Goal: Task Accomplishment & Management: Complete application form

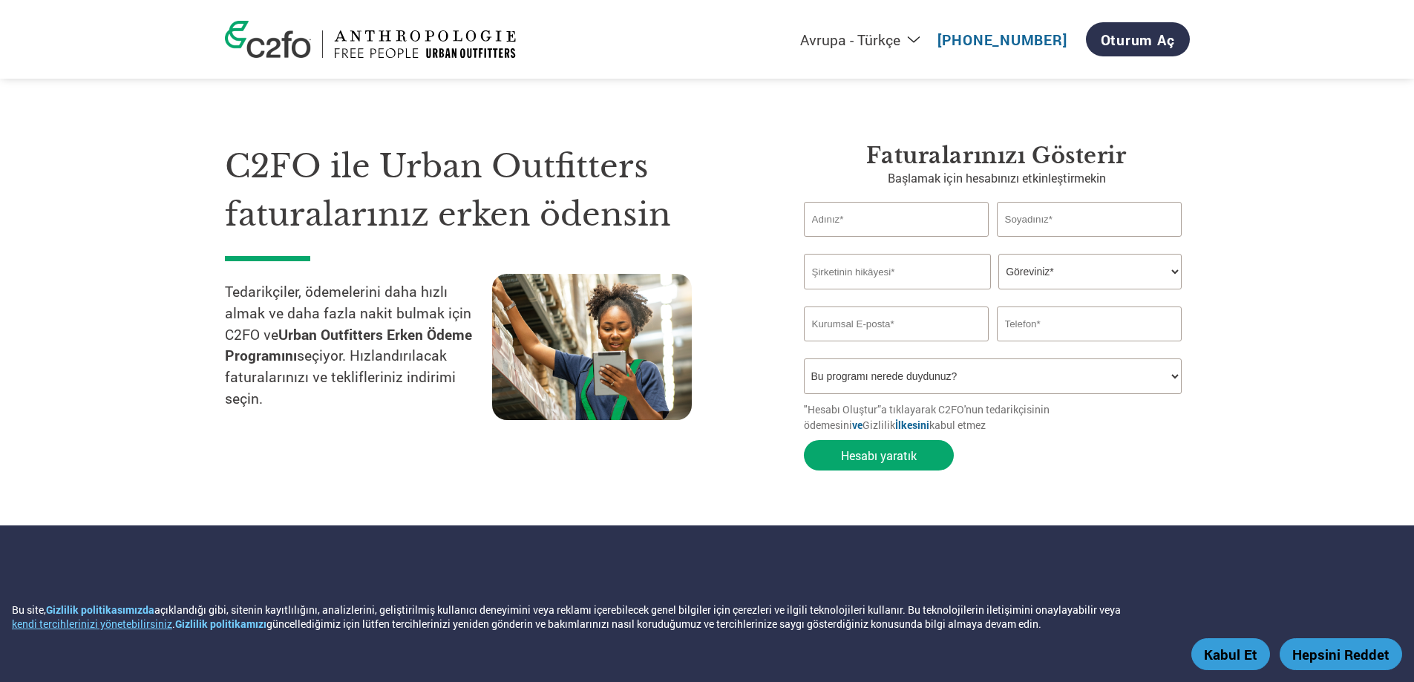
select select "tr-TR"
click at [862, 228] on input "text" at bounding box center [897, 219] width 186 height 35
type input "nurgül"
type input "yagız"
type input "05439700073"
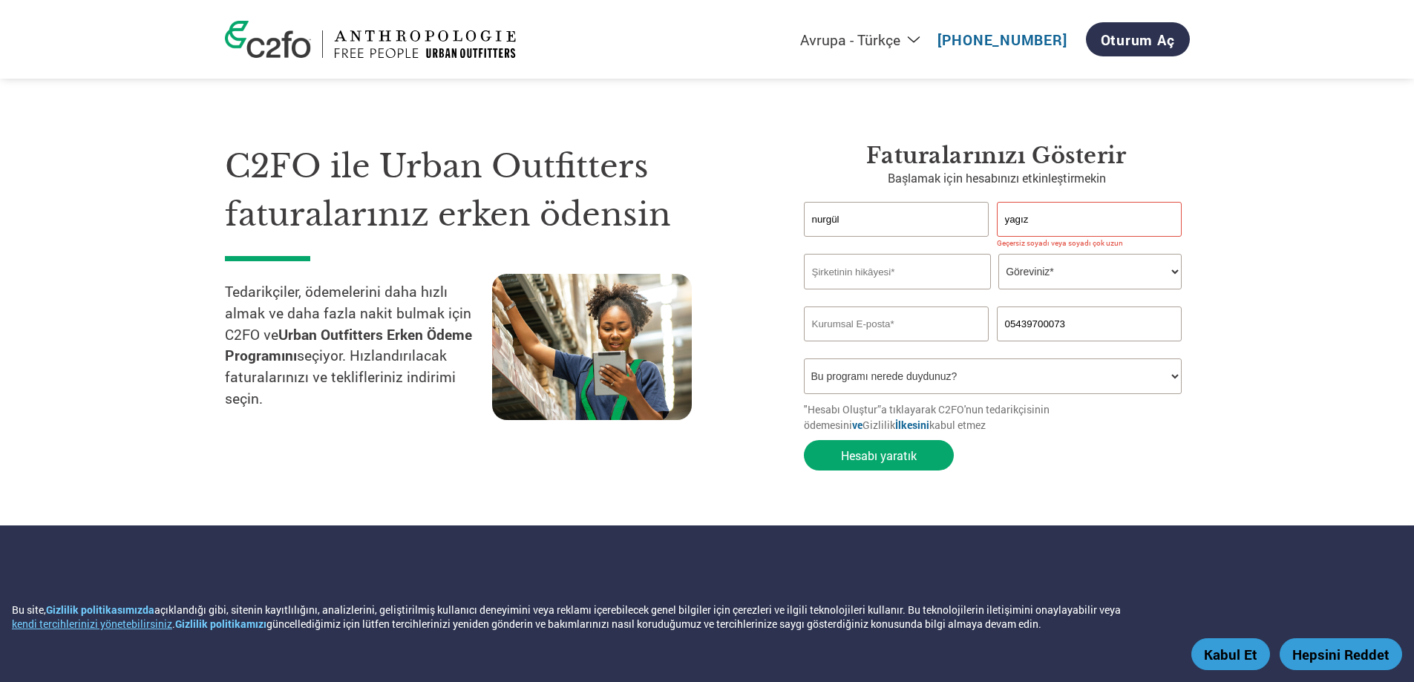
click at [905, 269] on input "text" at bounding box center [897, 272] width 187 height 36
click at [880, 262] on input "text" at bounding box center [897, 272] width 187 height 36
click at [917, 275] on input "text" at bounding box center [897, 272] width 187 height 36
click at [766, 317] on div "C2FO ile Urban Outfitters faturalarınız erken ödensin Tedarikçiler, ödemelerini…" at bounding box center [503, 311] width 557 height 336
click at [881, 282] on input "text" at bounding box center [897, 272] width 187 height 36
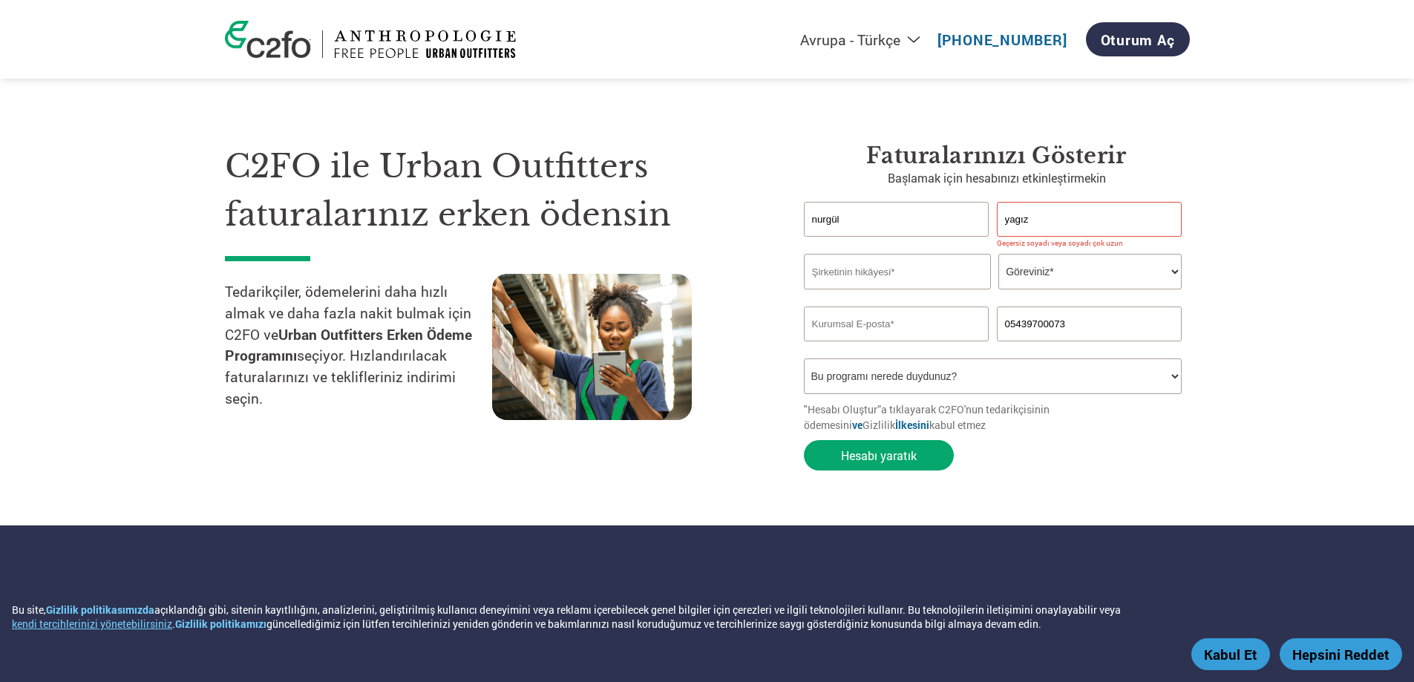
click at [747, 272] on div "C2FO ile Urban Outfitters faturalarınız erken ödensin Tedarikçiler, ödemelerini…" at bounding box center [503, 311] width 557 height 336
click at [865, 276] on input "text" at bounding box center [897, 272] width 187 height 36
type input "NİSAN TRİKO SAN.TİC.LTD.ŞTİ"
click at [1034, 278] on select "Göreviniz* Mali İşler Direktörü Denetçi Krediler Müdürü Finans Direktörü [PERSO…" at bounding box center [1090, 272] width 183 height 36
select select "ACCOUNTING"
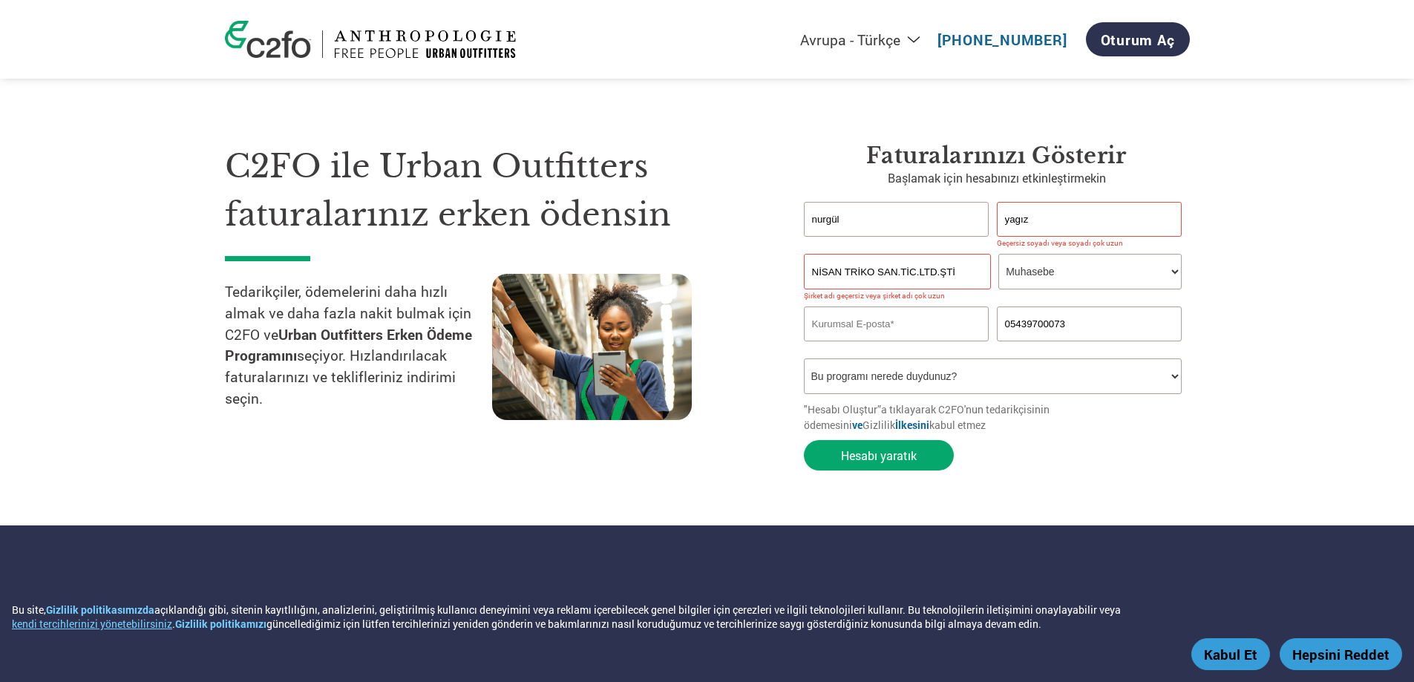
click at [999, 254] on select "Göreviniz* Mali İşler Direktörü Denetçi Krediler Müdürü Finans Direktörü [PERSO…" at bounding box center [1090, 272] width 183 height 36
click at [880, 323] on input "email" at bounding box center [897, 324] width 186 height 35
type input "N"
type input "[EMAIL_ADDRESS][DOMAIN_NAME]"
click at [1056, 216] on input "yagız" at bounding box center [1090, 219] width 186 height 35
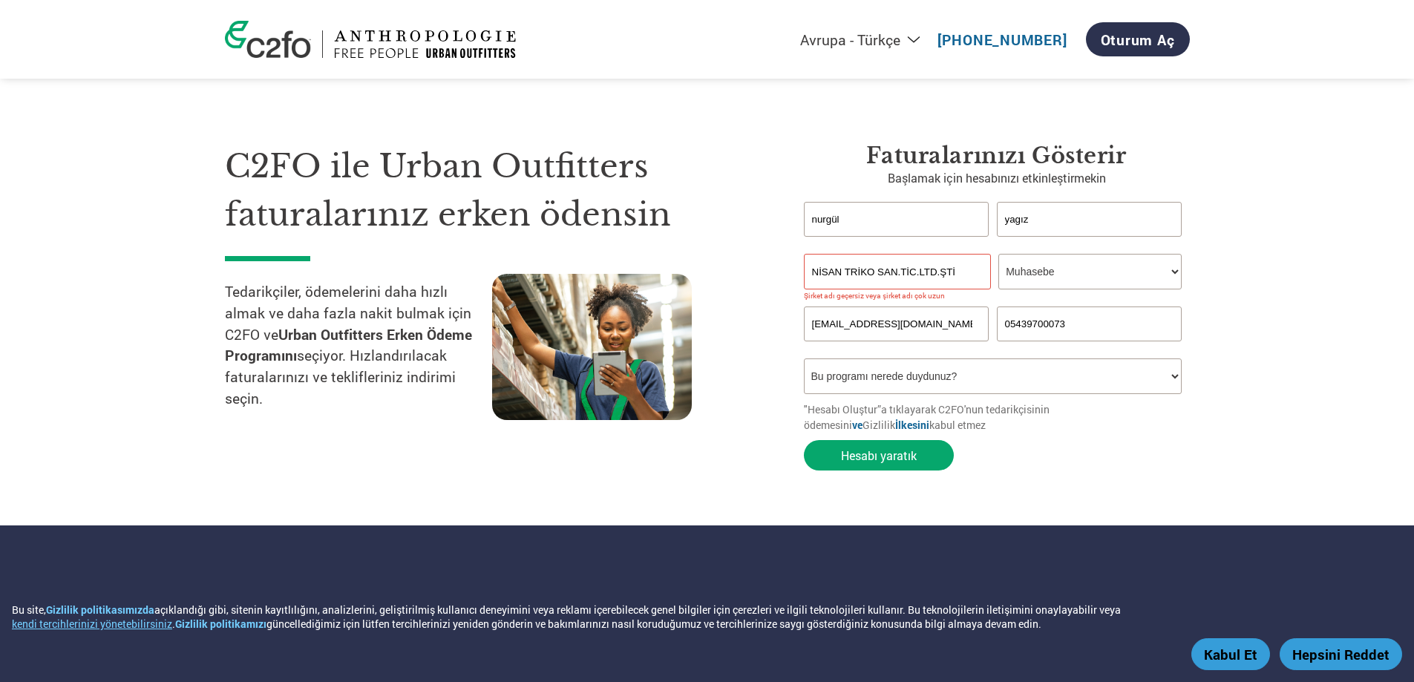
click at [1331, 229] on section "C2FO ile Urban Outfitters faturalarınız erken ödensin Tedarikçiler, ödemelerini…" at bounding box center [707, 292] width 1414 height 466
click at [922, 219] on input "nurgül" at bounding box center [897, 219] width 186 height 35
click at [935, 448] on button "Hesabı yaratık" at bounding box center [879, 455] width 150 height 30
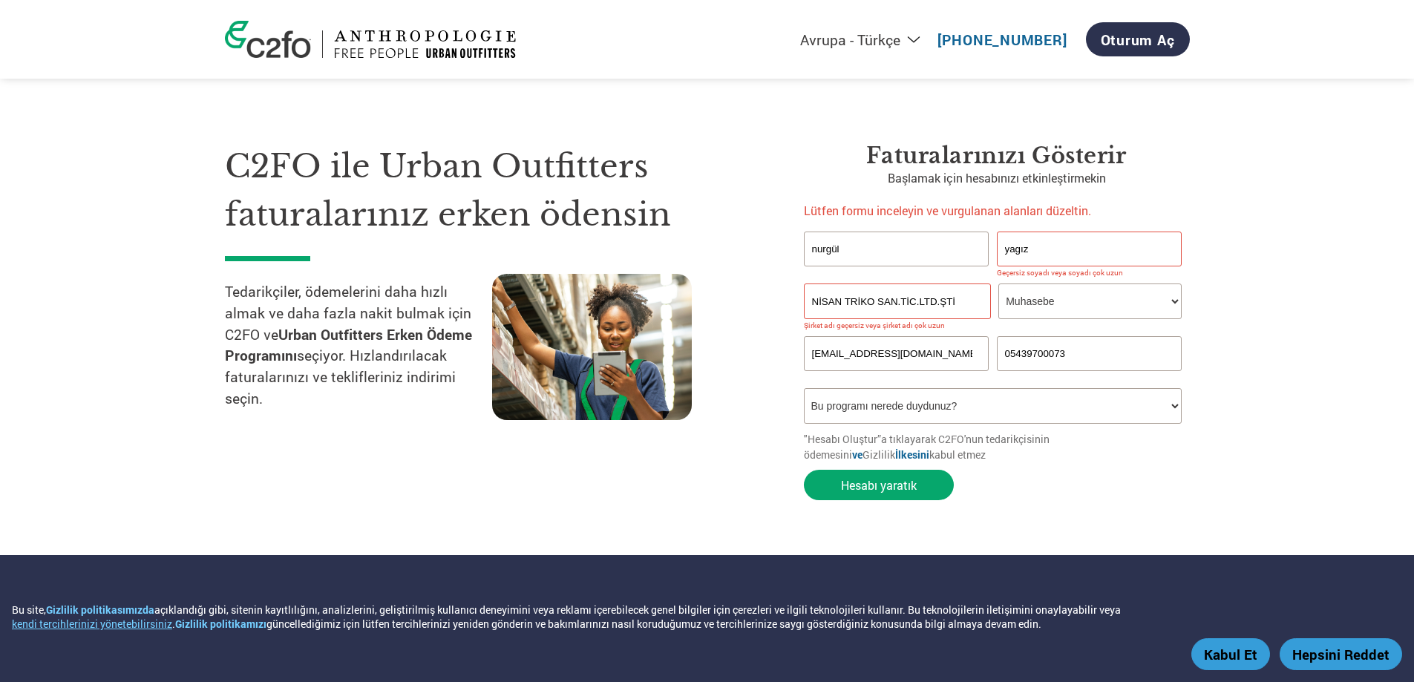
drag, startPoint x: 1038, startPoint y: 250, endPoint x: 954, endPoint y: 246, distance: 84.0
click at [954, 246] on div "[PERSON_NAME]" at bounding box center [997, 249] width 386 height 35
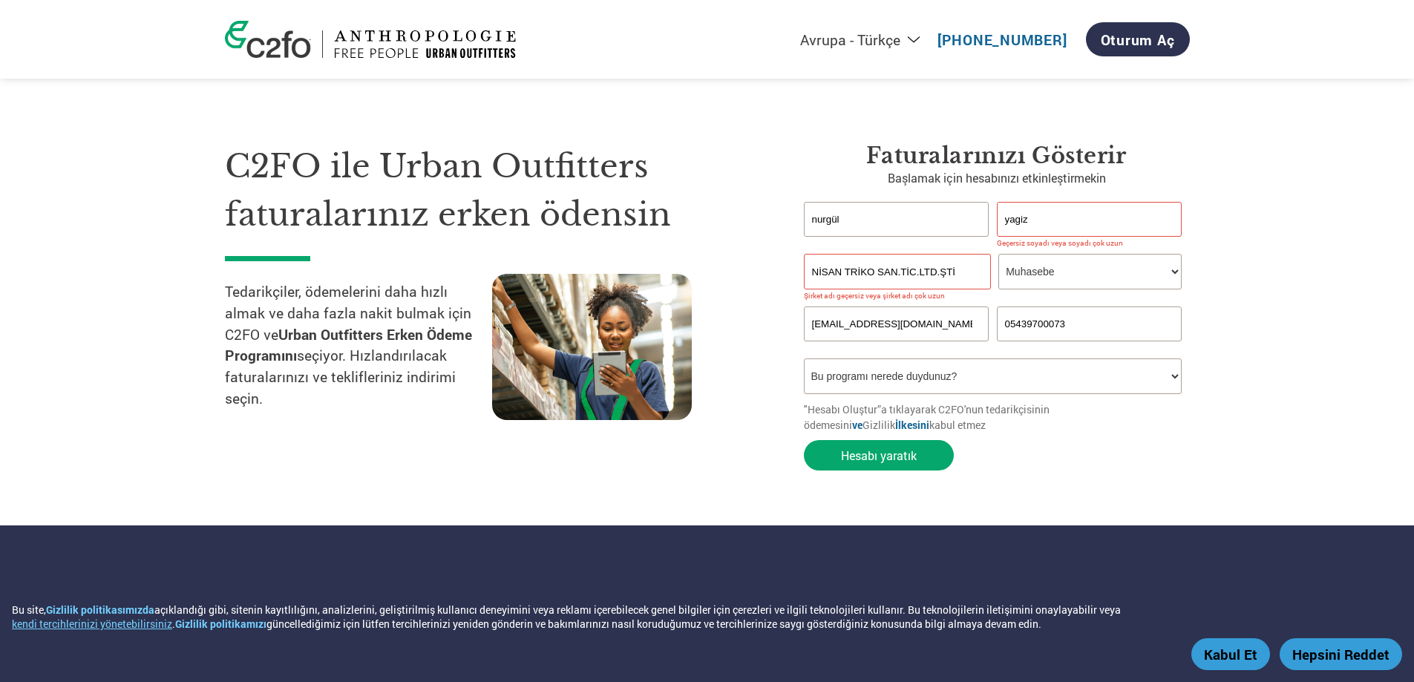
type input "yagiz"
click at [1335, 298] on section "C2FO ile Urban Outfitters faturalarınız erken ödensin Tedarikçiler, ödemelerini…" at bounding box center [707, 292] width 1414 height 466
click at [904, 449] on font "Hesabı yaratık" at bounding box center [879, 456] width 76 height 16
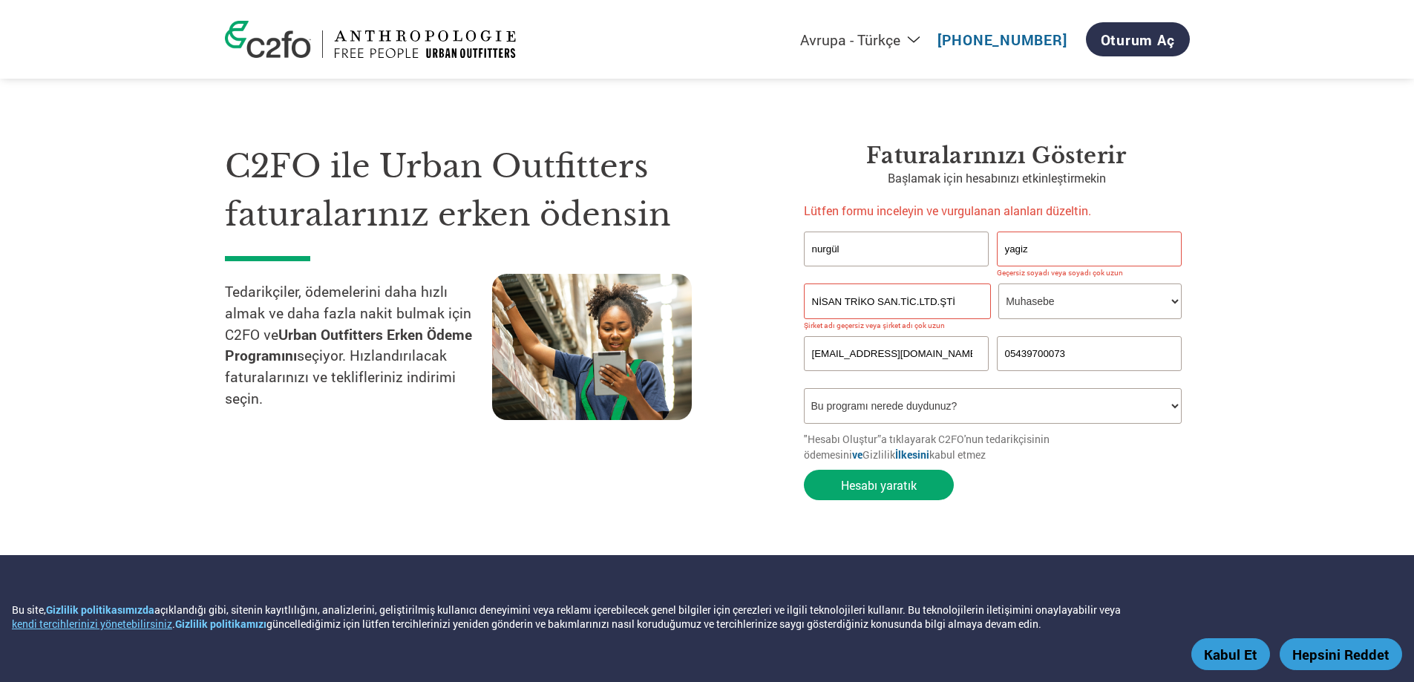
click at [1022, 251] on input "yagiz" at bounding box center [1090, 249] width 186 height 35
click at [910, 261] on input "nurgül" at bounding box center [897, 249] width 186 height 35
click at [872, 240] on input "nurgül" at bounding box center [897, 249] width 186 height 35
drag, startPoint x: 854, startPoint y: 247, endPoint x: 752, endPoint y: 243, distance: 101.8
click at [752, 243] on div "C2FO ile Urban Outfitters faturalarınız erken ödensin Tedarikçiler, ödemelerini…" at bounding box center [707, 295] width 965 height 425
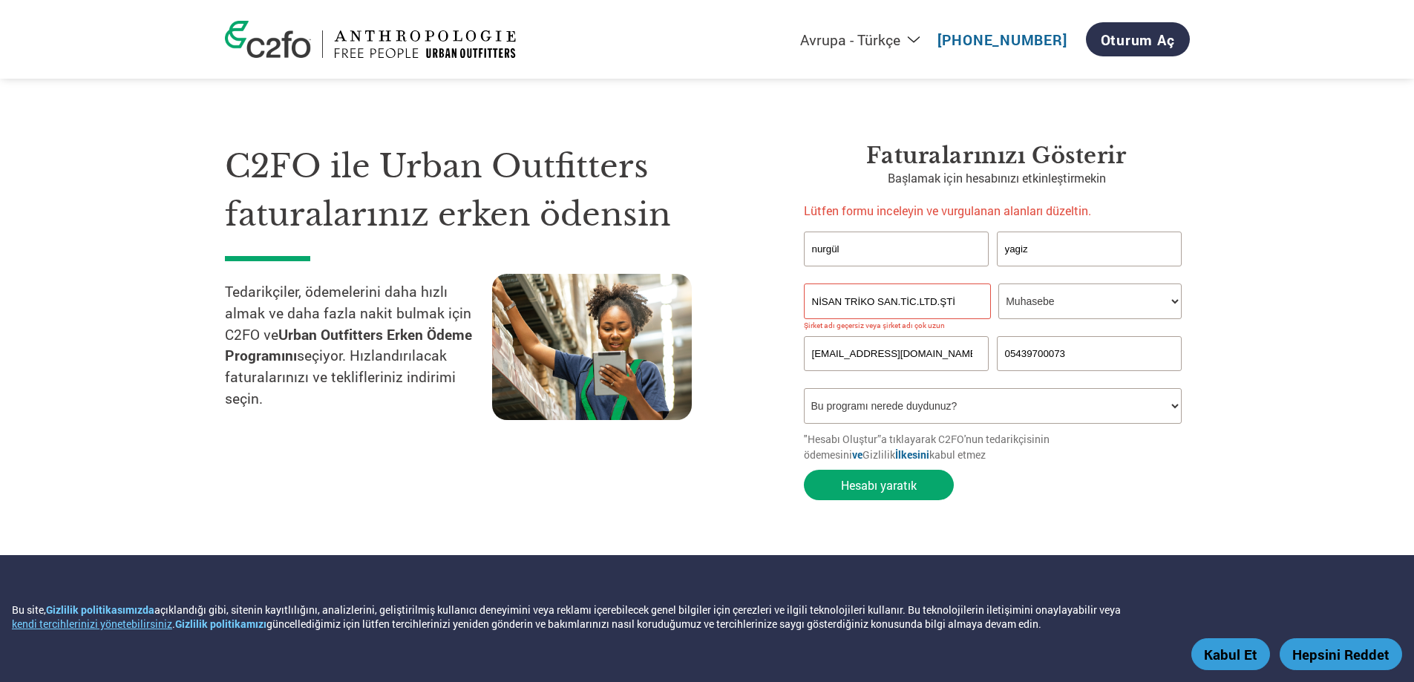
drag, startPoint x: 1042, startPoint y: 244, endPoint x: 971, endPoint y: 253, distance: 71.2
click at [971, 253] on div "[PERSON_NAME]" at bounding box center [997, 249] width 386 height 35
drag, startPoint x: 921, startPoint y: 263, endPoint x: 753, endPoint y: 237, distance: 170.5
click at [753, 237] on div "C2FO ile Urban Outfitters faturalarınız erken ödensin Tedarikçiler, ödemelerini…" at bounding box center [707, 295] width 965 height 425
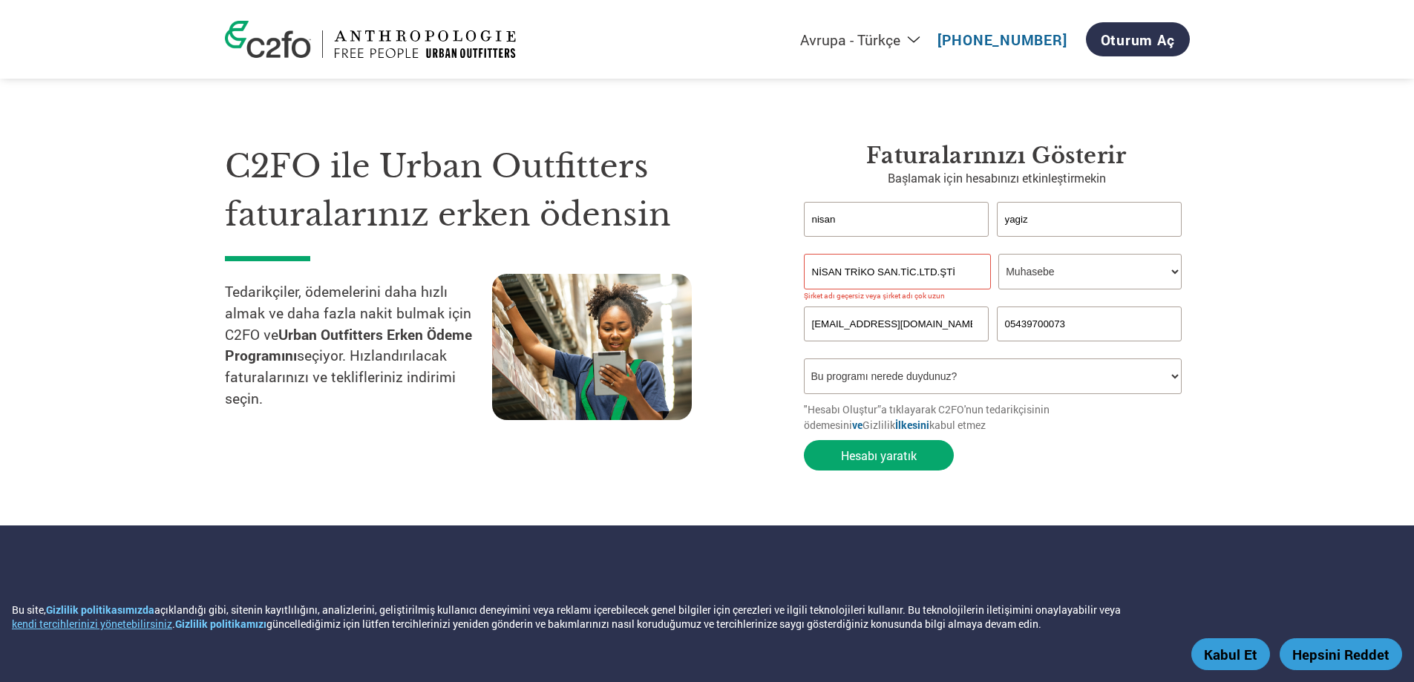
type input "nisan"
type input "triko"
click at [907, 457] on font "Hesabı yaratık" at bounding box center [879, 456] width 76 height 16
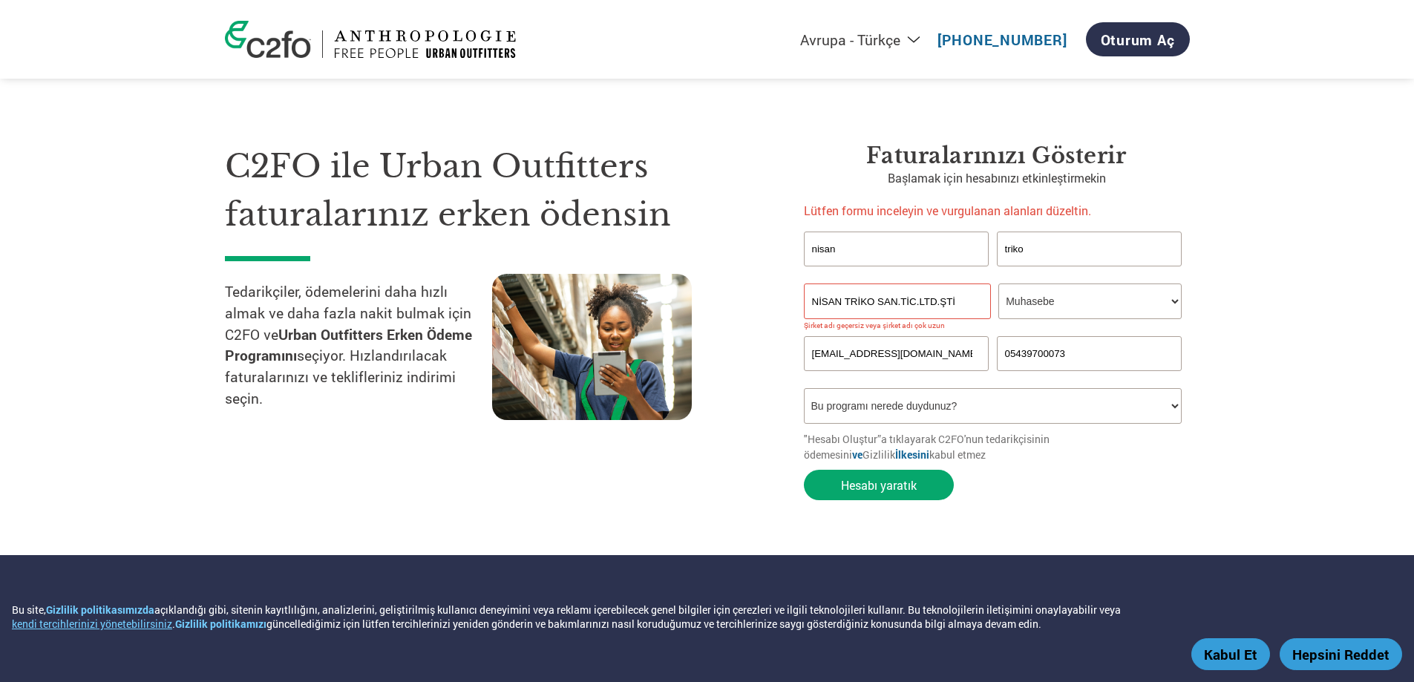
drag, startPoint x: 959, startPoint y: 296, endPoint x: 766, endPoint y: 307, distance: 192.6
click at [756, 307] on div "C2FO ile Urban Outfitters faturalarınız erken ödensin Tedarikçiler, ödemelerini…" at bounding box center [707, 295] width 965 height 425
click at [959, 304] on input "NİSAN TRİKO SAN.TİC.LTD.ŞTİ" at bounding box center [897, 302] width 187 height 36
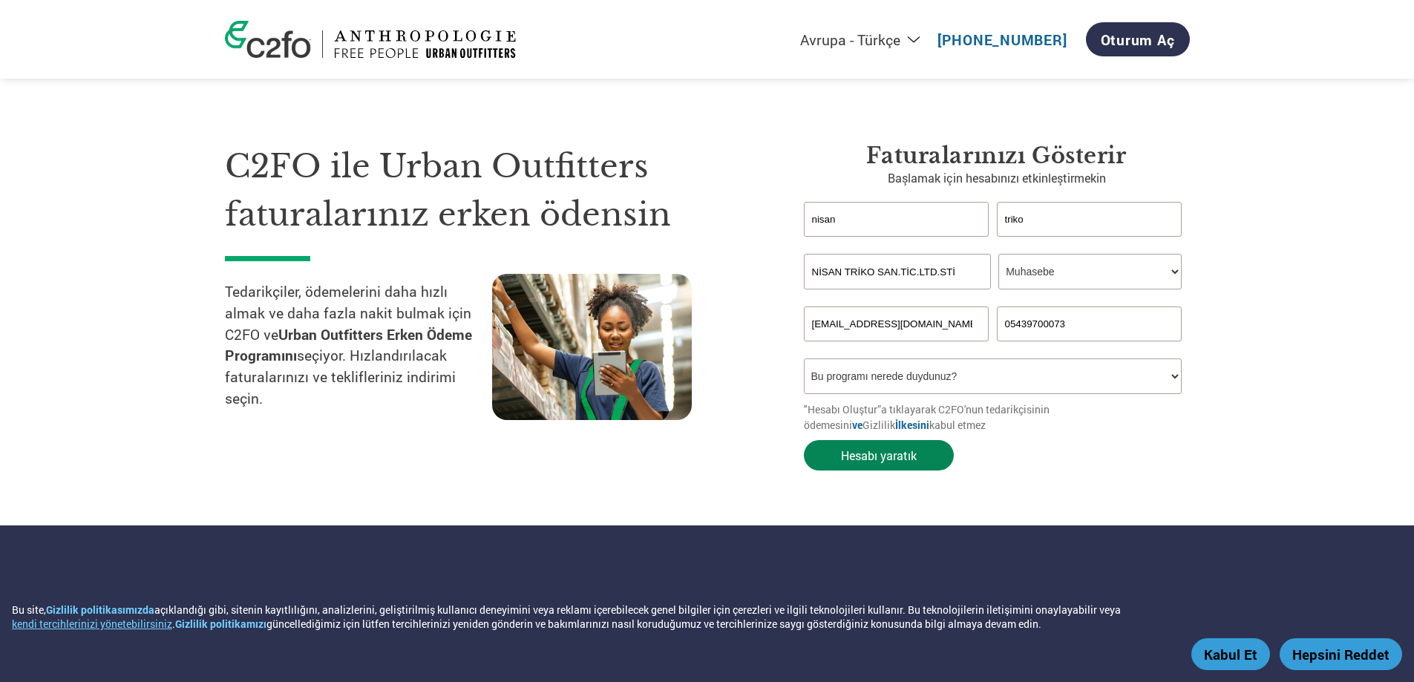
click at [882, 466] on button "Hesabı yaratık" at bounding box center [879, 455] width 150 height 30
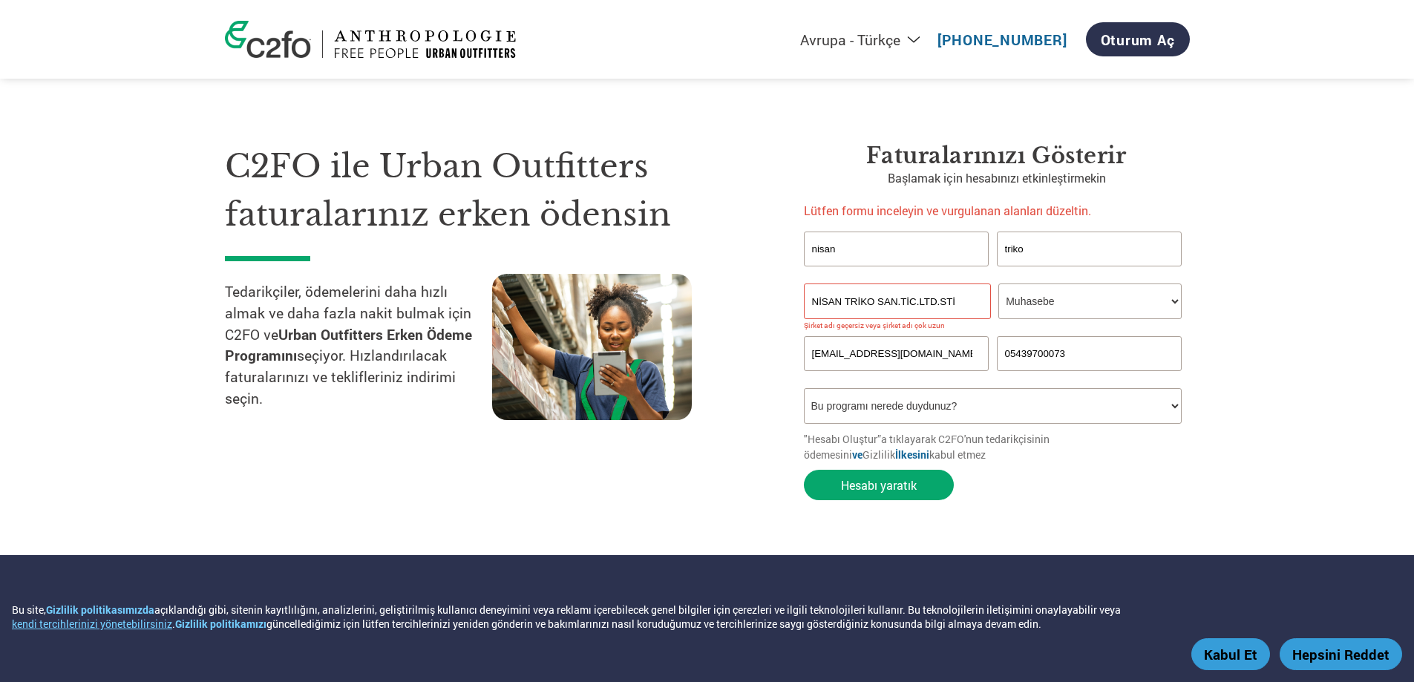
drag, startPoint x: 961, startPoint y: 304, endPoint x: 720, endPoint y: 293, distance: 240.8
click at [720, 293] on div "C2FO ile Urban Outfitters faturalarınız erken ödensin Tedarikçiler, ödemelerini…" at bounding box center [707, 295] width 965 height 425
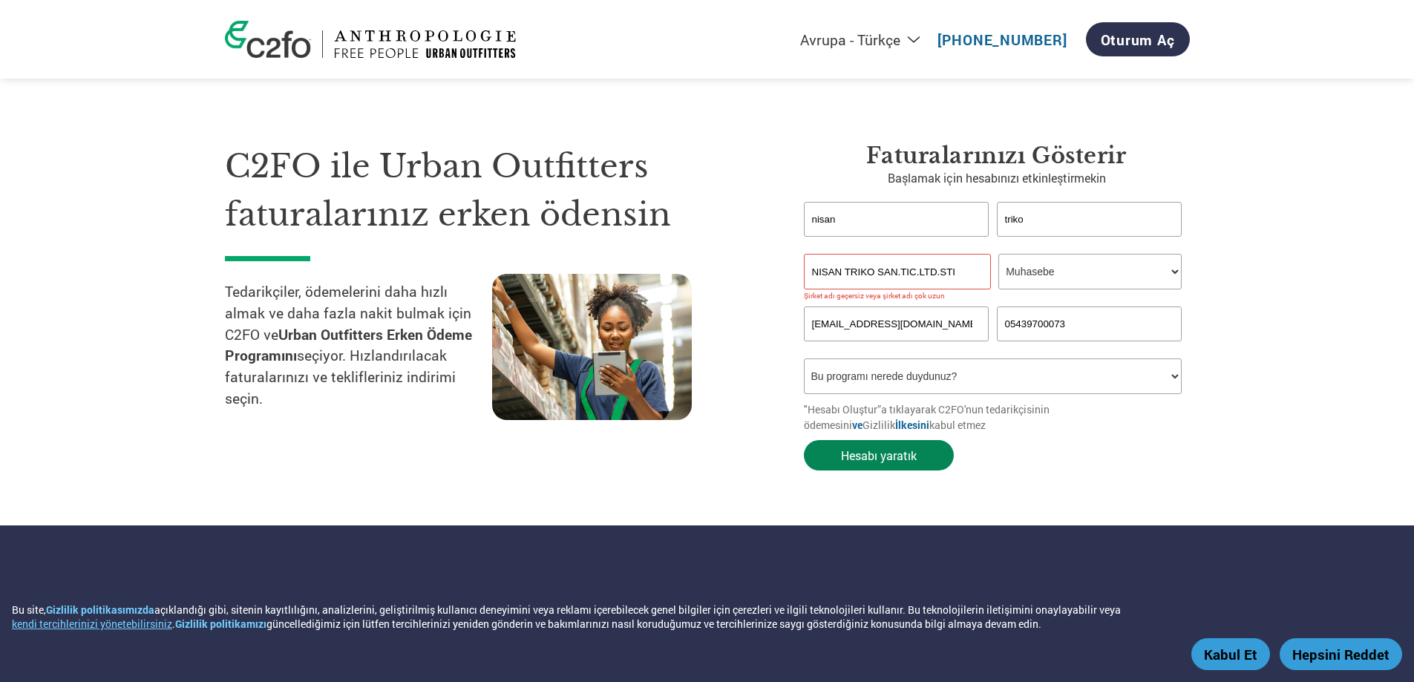
type input "NISAN TRIKO SAN.TIC.LTD.STI"
click at [900, 458] on font "Hesabı yaratık" at bounding box center [879, 456] width 76 height 16
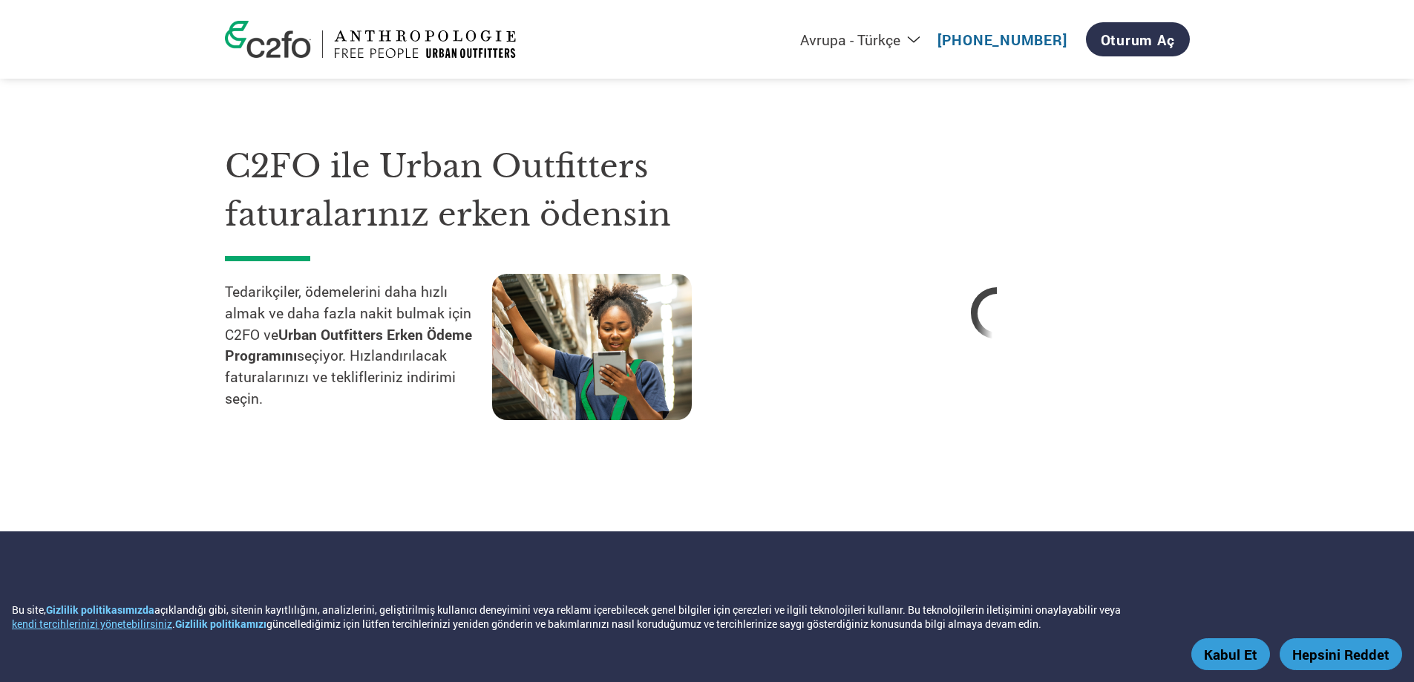
select select "tr-TR"
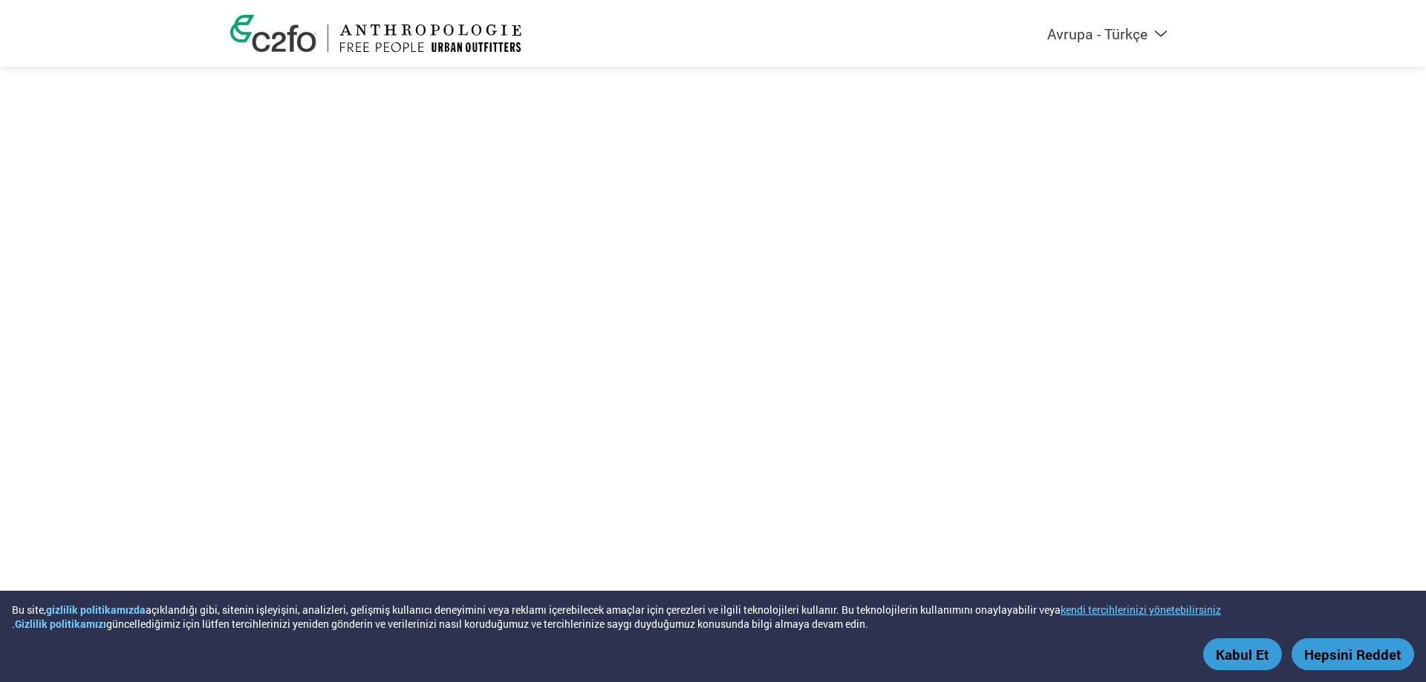
select select "tr-TR"
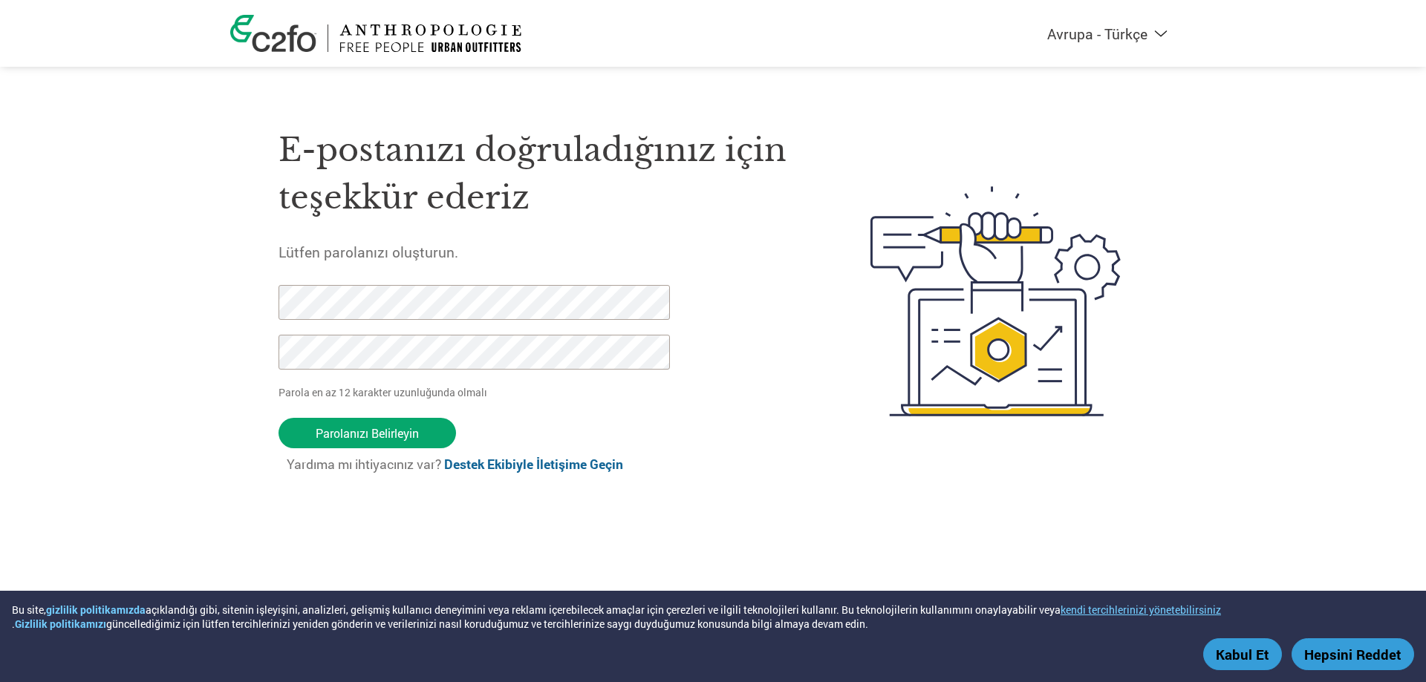
click at [690, 310] on form "Parola en az 12 karakter uzunluğunda olmalı Parolanızı Belirleyin Yardıma mı ih…" at bounding box center [486, 386] width 417 height 203
click at [265, 257] on div "E-postanızı doğruladığınız için teşekkür ederiz Lütfen parolanızı oluşturun. Pa…" at bounding box center [712, 302] width 965 height 394
drag, startPoint x: 367, startPoint y: 437, endPoint x: 106, endPoint y: 279, distance: 304.8
click at [103, 275] on div "Americas - English Américas - Español Américas - Português Amériques - Français…" at bounding box center [713, 241] width 1426 height 483
click at [216, 294] on div "Americas - English Américas - Español Américas - Português Amériques - Français…" at bounding box center [713, 241] width 1426 height 483
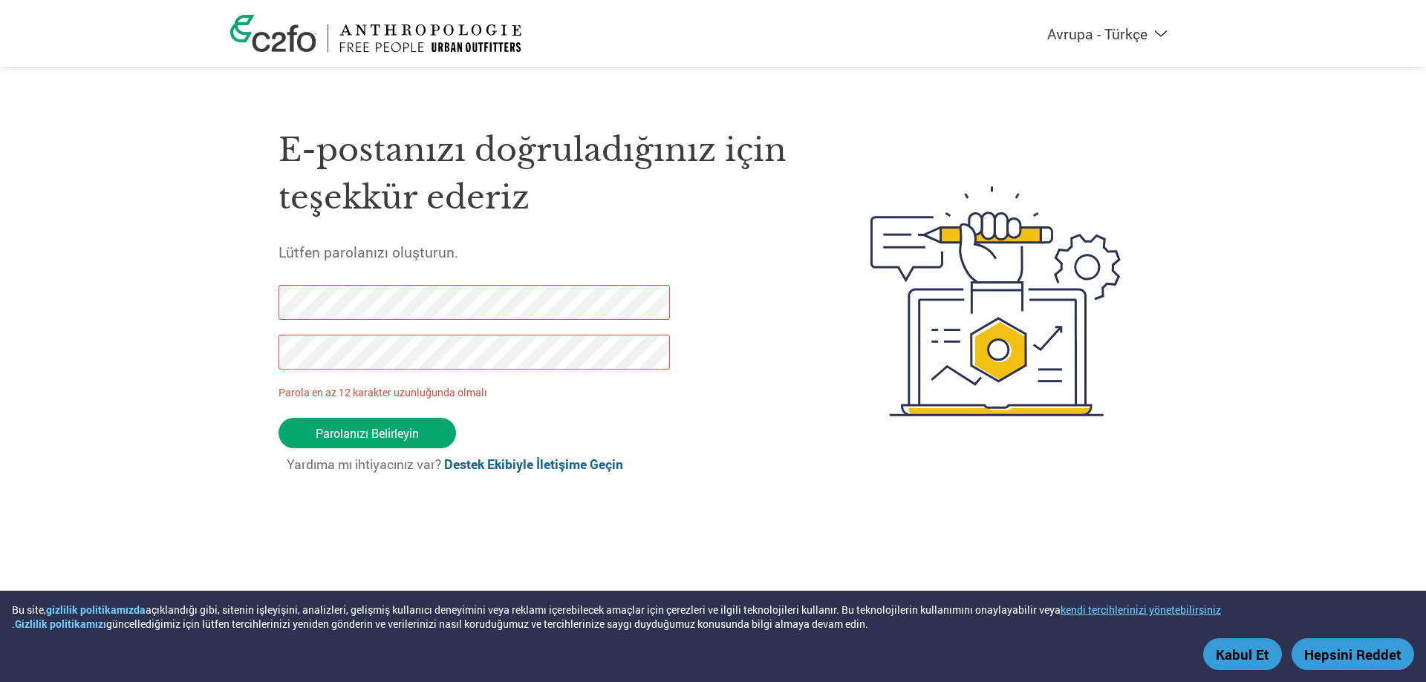
click at [180, 369] on div "Americas - English Américas - Español Américas - Português Amériques - Français…" at bounding box center [713, 241] width 1426 height 483
click at [428, 435] on input "Parolanızı Belirleyin" at bounding box center [366, 433] width 177 height 30
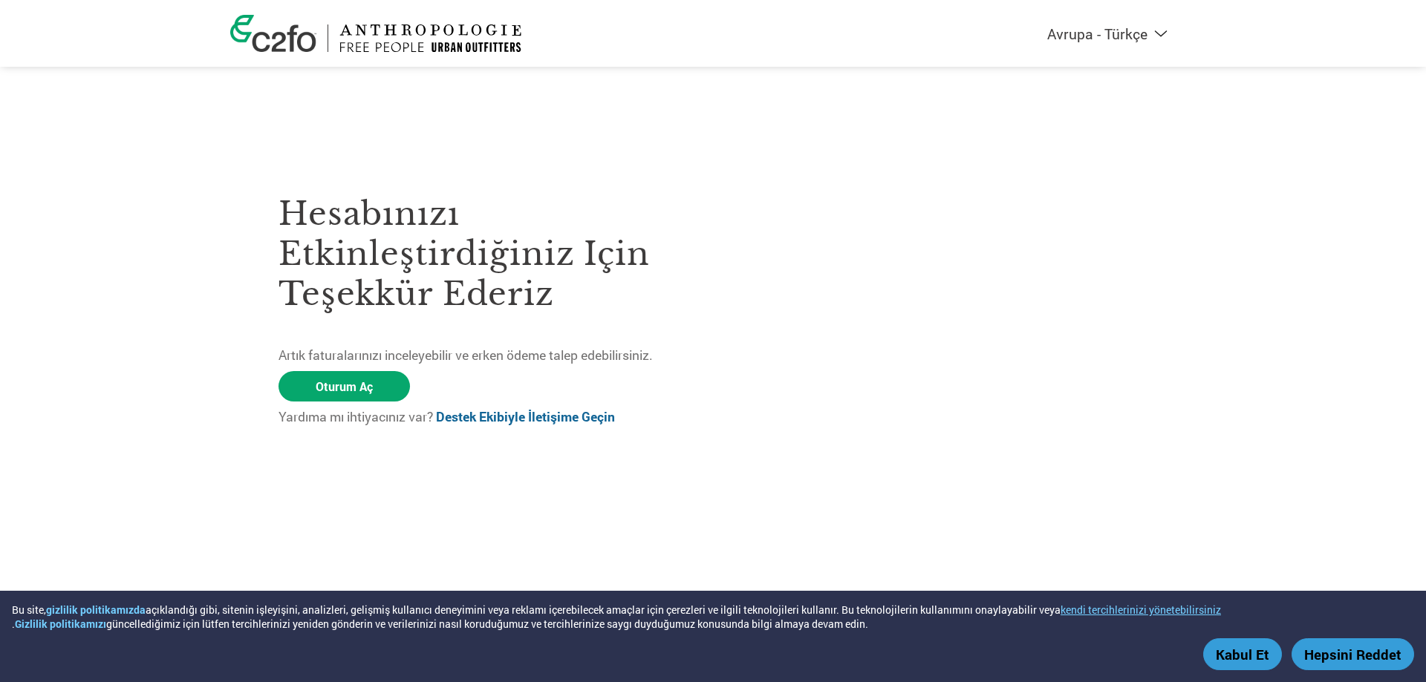
click at [1036, 375] on div "Hesabınızı etkinleştirdiğiniz için teşekkür ederiz Artık faturalarınızı inceley…" at bounding box center [712, 301] width 869 height 278
click at [355, 390] on link "Oturum Aç" at bounding box center [343, 386] width 131 height 30
